Goal: Task Accomplishment & Management: Complete application form

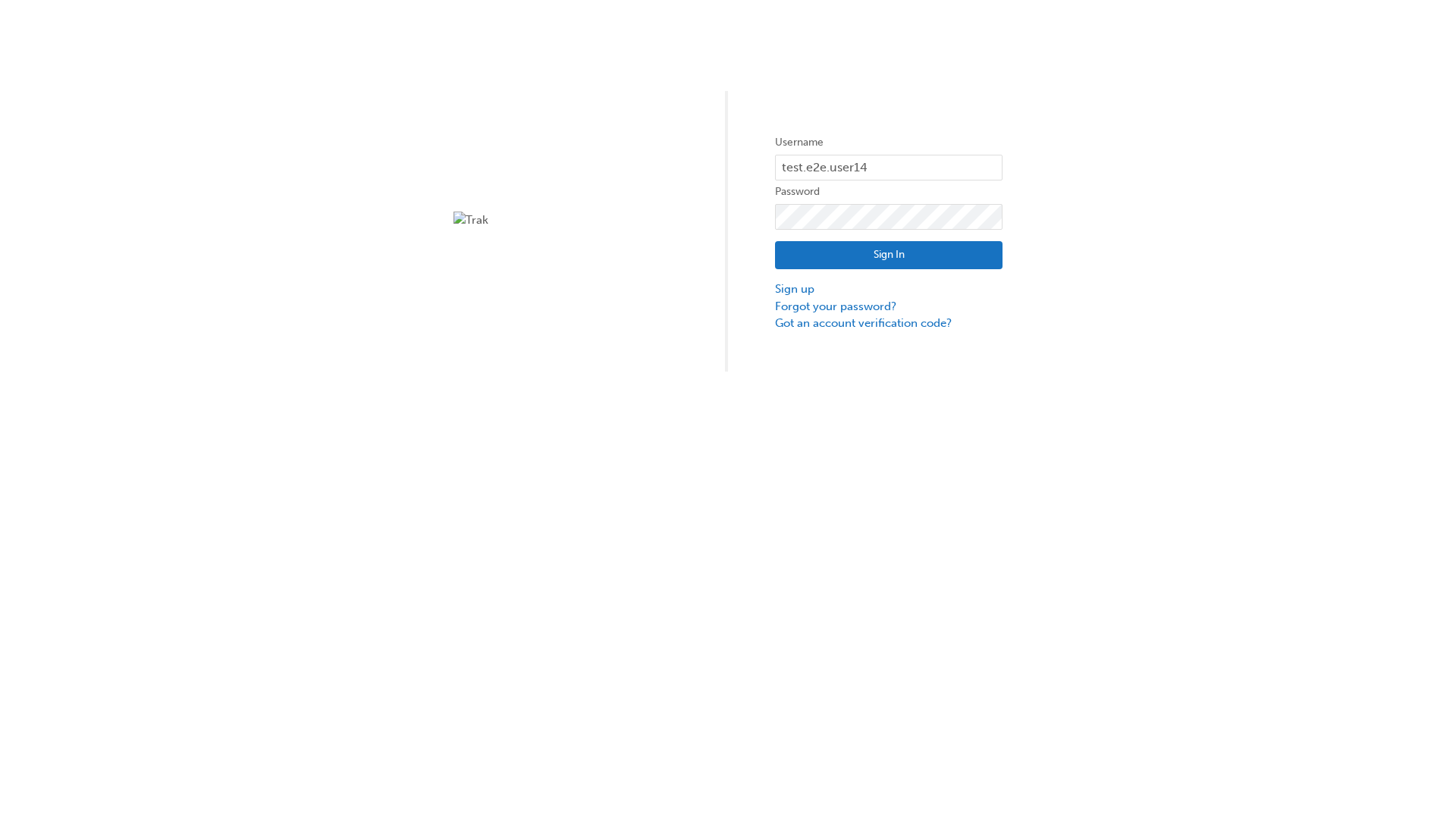
type input "test.e2e.user14"
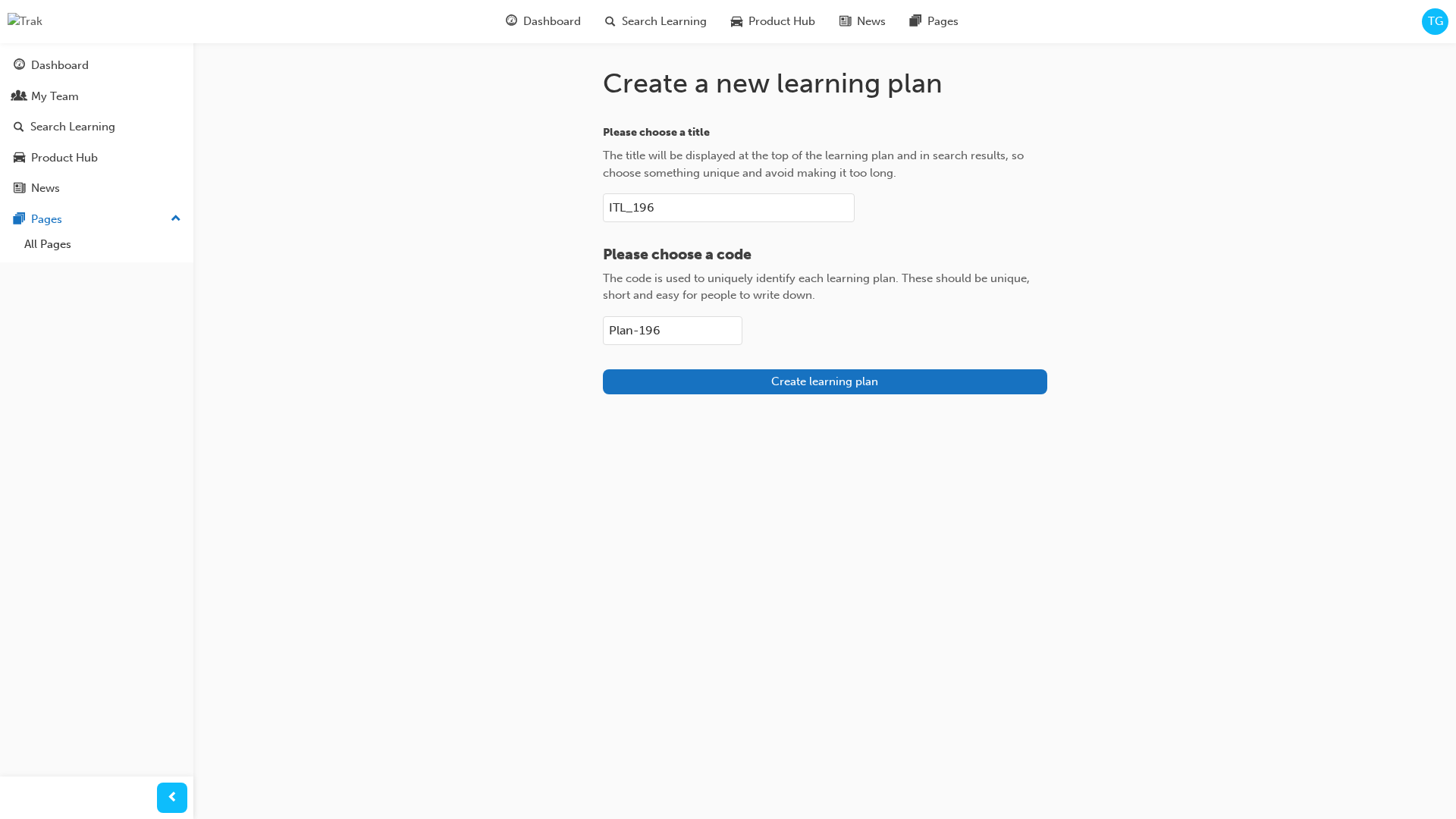
type input "Plan-196"
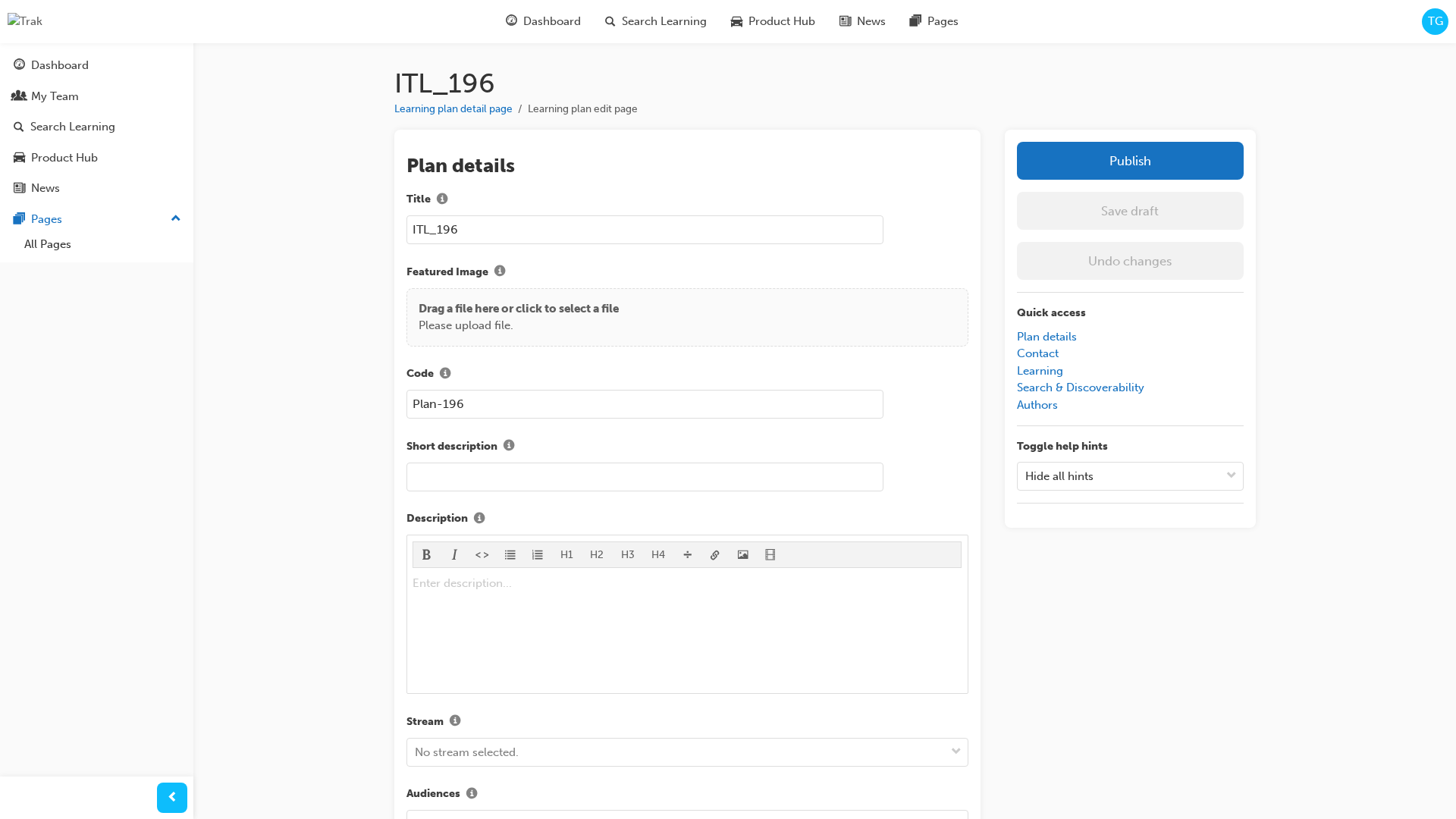
scroll to position [214, 0]
